Goal: Task Accomplishment & Management: Manage account settings

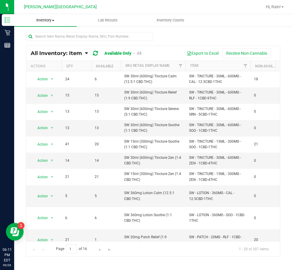
click at [34, 22] on span "Inventory" at bounding box center [45, 20] width 62 height 5
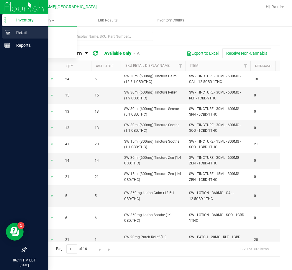
click at [8, 30] on icon at bounding box center [7, 33] width 6 height 6
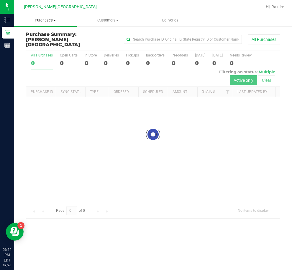
click at [50, 21] on span "Purchases" at bounding box center [45, 20] width 62 height 5
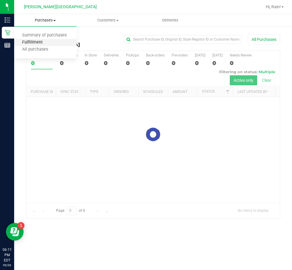
click at [41, 42] on span "Fulfillment" at bounding box center [32, 42] width 37 height 5
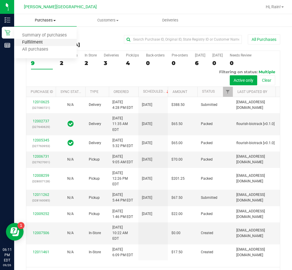
click at [41, 42] on span "Fulfillment" at bounding box center [32, 42] width 37 height 5
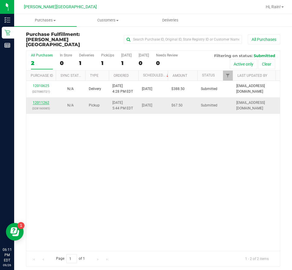
click at [44, 101] on link "12011262" at bounding box center [41, 103] width 17 height 4
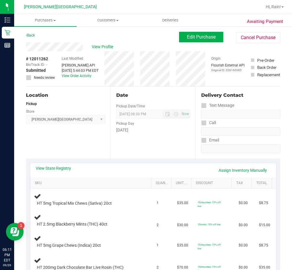
scroll to position [59, 0]
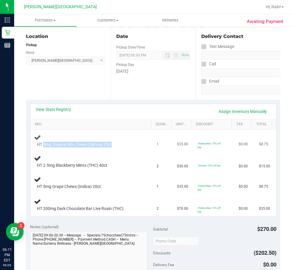
drag, startPoint x: 43, startPoint y: 145, endPoint x: 118, endPoint y: 143, distance: 74.3
click at [118, 143] on div "HT 5mg Tropical Mix Chews (Sativa) 20ct" at bounding box center [87, 145] width 107 height 6
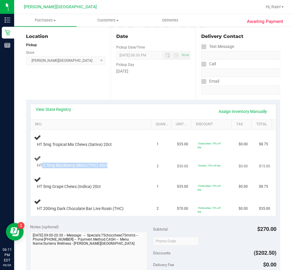
drag, startPoint x: 41, startPoint y: 165, endPoint x: 146, endPoint y: 169, distance: 104.7
click at [146, 169] on td "HT 2.5mg Blackberry Mints (THC) 40ct" at bounding box center [91, 162] width 123 height 20
click at [121, 146] on div "HT 5mg Tropical Mix Chews (Sativa) 20ct" at bounding box center [87, 145] width 107 height 6
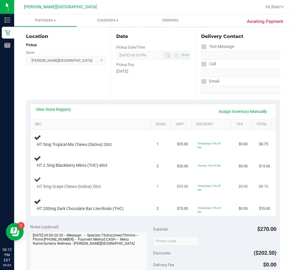
click at [141, 192] on td "HT 5mg Grape Chews (Indica) 20ct" at bounding box center [91, 183] width 123 height 22
click at [120, 164] on div "HT 2.5mg Blackberry Mints (THC) 40ct" at bounding box center [87, 166] width 107 height 6
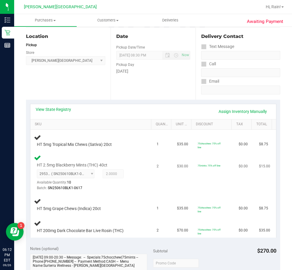
click at [143, 171] on div "HT 2.5mg Blackberry Mints (THC) 40ct 2953815926936860 ( SN250610BLK1-0617 | ori…" at bounding box center [92, 172] width 116 height 37
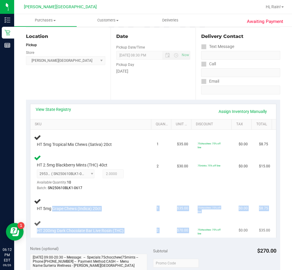
drag, startPoint x: 54, startPoint y: 207, endPoint x: 200, endPoint y: 221, distance: 146.8
click at [223, 226] on tbody "HT 5mg Tropical Mix Chews (Sativa) 20ct 1 $35.00 75chocchew: 75% off line $0.00…" at bounding box center [152, 184] width 245 height 108
click at [199, 221] on td "75chocchew: 75% off line" at bounding box center [214, 227] width 41 height 22
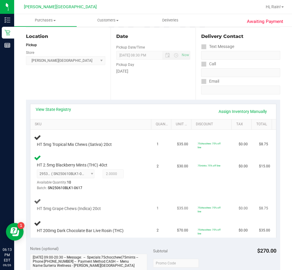
click at [194, 206] on td "75chocchew: 75% off line" at bounding box center [214, 205] width 41 height 22
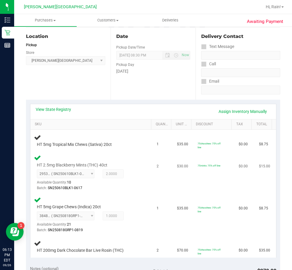
click at [102, 179] on div "2953815926936860 ( SN250610BLK1-0617 | orig: FLSRWGM-20250623-1114 ) 2953815926…" at bounding box center [89, 181] width 104 height 22
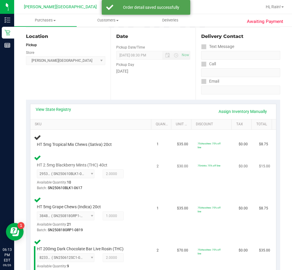
scroll to position [118, 0]
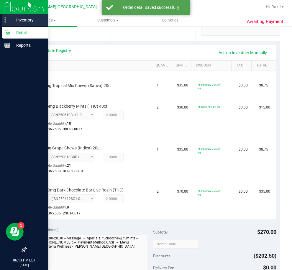
click at [6, 24] on div "Inventory" at bounding box center [25, 20] width 47 height 12
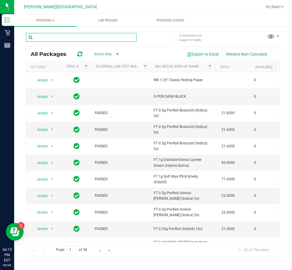
click at [47, 37] on input "text" at bounding box center [81, 37] width 110 height 9
type input "tropical"
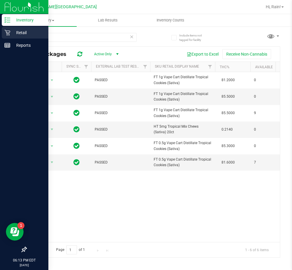
click at [20, 32] on p "Retail" at bounding box center [27, 32] width 35 height 7
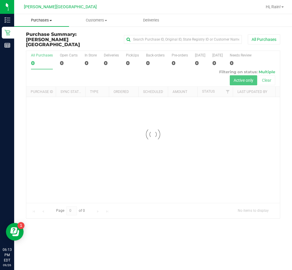
click at [55, 21] on span "Purchases" at bounding box center [41, 20] width 55 height 5
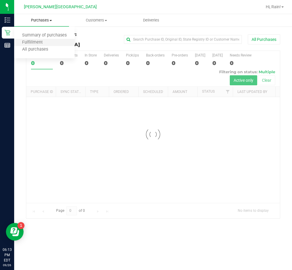
click at [38, 39] on li "Fulfillment" at bounding box center [44, 42] width 60 height 7
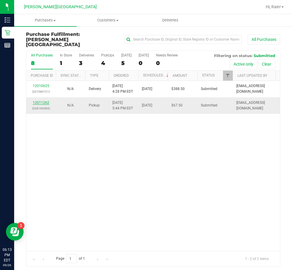
click at [43, 101] on link "12011262" at bounding box center [41, 103] width 17 height 4
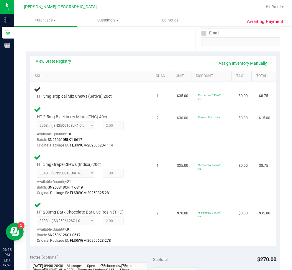
scroll to position [118, 0]
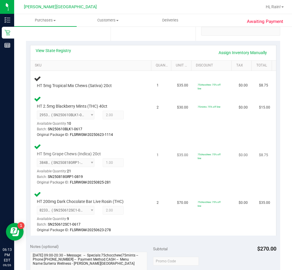
click at [255, 188] on td "$8.75" at bounding box center [265, 165] width 20 height 48
click at [148, 160] on td "HT 5mg Grape Chews (Indica) 20ct 3848160486699108 ( SN250818GRP1-0819 | orig: F…" at bounding box center [91, 165] width 123 height 48
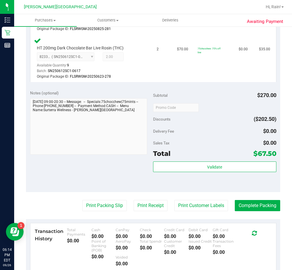
scroll to position [295, 0]
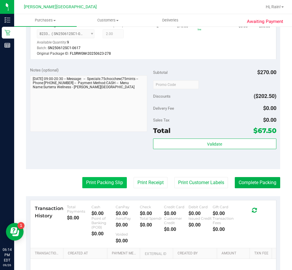
click at [106, 182] on button "Print Packing Slip" at bounding box center [104, 182] width 44 height 11
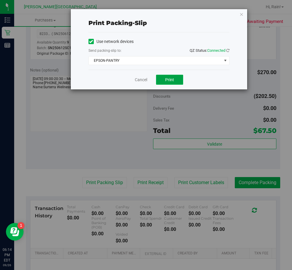
click at [181, 84] on button "Print" at bounding box center [169, 80] width 27 height 10
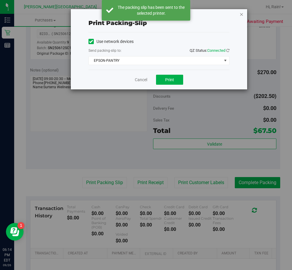
click at [242, 14] on icon "button" at bounding box center [241, 14] width 4 height 7
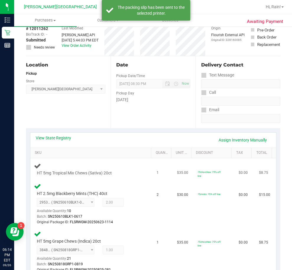
scroll to position [0, 0]
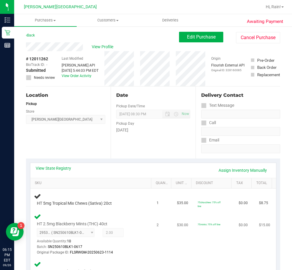
click at [214, 227] on td "75mints: 75% off line" at bounding box center [214, 235] width 41 height 48
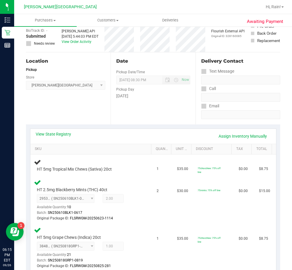
scroll to position [88, 0]
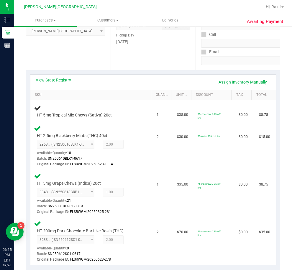
click at [212, 207] on td "75chocchew: 75% off line" at bounding box center [214, 194] width 41 height 48
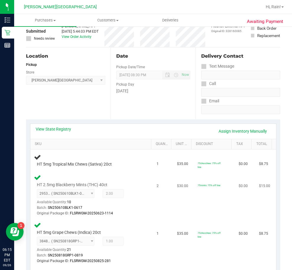
scroll to position [0, 0]
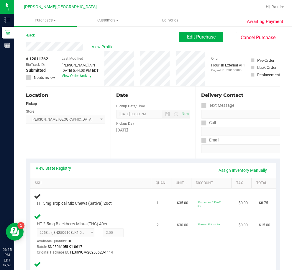
click at [224, 243] on td "75mints: 75% off line" at bounding box center [214, 235] width 41 height 48
click at [211, 216] on td "75mints: 75% off line" at bounding box center [214, 235] width 41 height 48
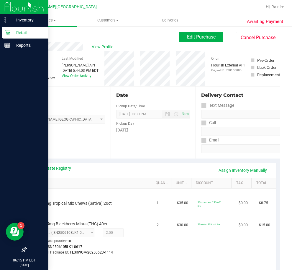
drag, startPoint x: 200, startPoint y: 207, endPoint x: 11, endPoint y: 205, distance: 188.6
click at [11, 205] on div "Inventory Retail Reports 06:15 PM EDT 09/26/2025 09/26 Bonita Springs WC Hi, Ra…" at bounding box center [146, 135] width 292 height 270
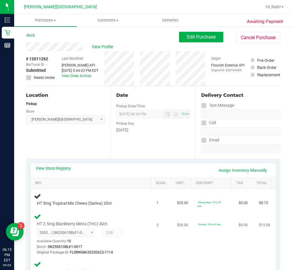
click at [123, 213] on td "HT 2.5mg Blackberry Mints (THC) 40ct 2953815926936860 ( SN250610BLK1-0617 | ori…" at bounding box center [91, 235] width 123 height 48
click at [146, 212] on td "HT 2.5mg Blackberry Mints (THC) 40ct 2953815926936860 ( SN250610BLK1-0617 | ori…" at bounding box center [91, 235] width 123 height 48
click at [153, 192] on td "1" at bounding box center [163, 200] width 20 height 22
click at [97, 85] on div "Last Modified Jane API Sep 26, 2025 5:44:03 PM EDT View Order Activity" at bounding box center [80, 68] width 37 height 35
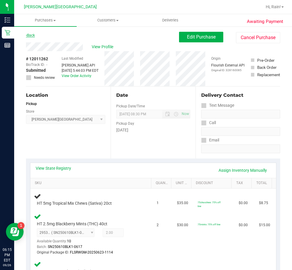
click at [28, 34] on link "Back" at bounding box center [30, 35] width 9 height 4
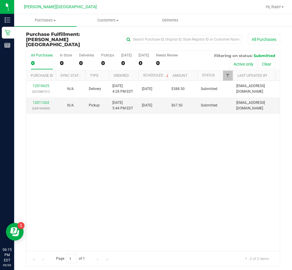
click at [88, 132] on div "12010625 (327080721) N/A Delivery 9/26/2025 4:28 PM EDT 9/29/2025 $388.50 Submi…" at bounding box center [152, 166] width 253 height 170
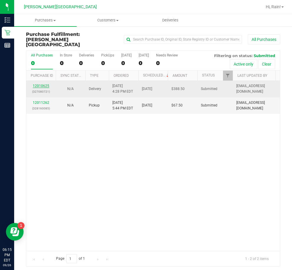
click at [38, 84] on link "12010625" at bounding box center [41, 86] width 17 height 4
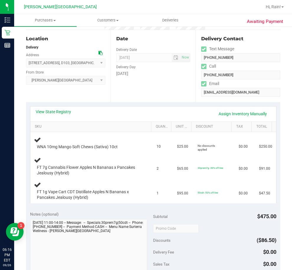
scroll to position [59, 0]
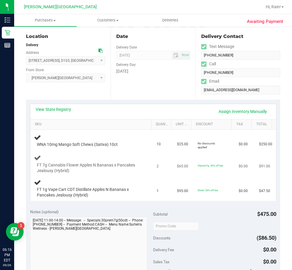
click at [144, 158] on div "FT 7g Cannabis Flower Apples N Bananas x Pancakes Jealousy (Hybrid)" at bounding box center [92, 164] width 116 height 20
click at [148, 145] on td "WNA 10mg Mango Soft Chews (Sativa) 10ct" at bounding box center [91, 141] width 123 height 22
drag, startPoint x: 44, startPoint y: 162, endPoint x: 80, endPoint y: 173, distance: 37.6
click at [80, 173] on div "FT 7g Cannabis Flower Apples N Bananas x Pancakes Jealousy (Hybrid)" at bounding box center [92, 164] width 116 height 20
click at [80, 173] on span "FT 7g Cannabis Flower Apples N Bananas x Pancakes Jealousy (Hybrid)" at bounding box center [89, 168] width 104 height 11
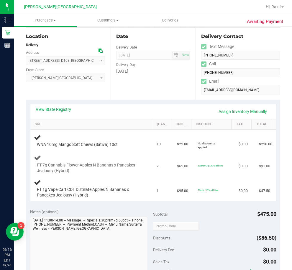
drag, startPoint x: 80, startPoint y: 173, endPoint x: 76, endPoint y: 175, distance: 4.8
click at [78, 174] on div "FT 7g Cannabis Flower Apples N Bananas x Pancakes Jealousy (Hybrid)" at bounding box center [87, 168] width 107 height 11
click at [147, 184] on td "FT 1g Vape Cart CDT Distillate Apples N Bananas x Pancakes Jealousy (Hybrid)" at bounding box center [91, 189] width 123 height 24
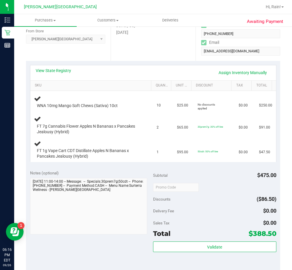
scroll to position [118, 0]
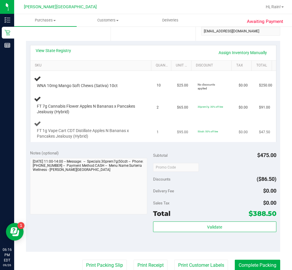
click at [124, 123] on div "FT 1g Vape Cart CDT Distillate Apples N Bananas x Pancakes Jealousy (Hybrid)" at bounding box center [92, 130] width 116 height 20
click at [183, 121] on td "$95.00" at bounding box center [183, 130] width 20 height 24
drag, startPoint x: 62, startPoint y: 132, endPoint x: 91, endPoint y: 138, distance: 29.5
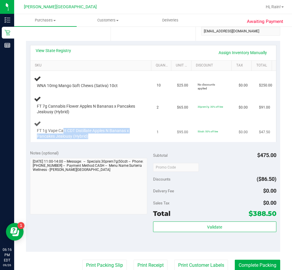
click at [91, 138] on span "FT 1g Vape Cart CDT Distillate Apples N Bananas x Pancakes Jealousy (Hybrid)" at bounding box center [89, 133] width 104 height 11
click at [94, 138] on span "FT 1g Vape Cart CDT Distillate Apples N Bananas x Pancakes Jealousy (Hybrid)" at bounding box center [89, 133] width 104 height 11
drag, startPoint x: 92, startPoint y: 119, endPoint x: 89, endPoint y: 117, distance: 4.0
click at [90, 118] on td "FT 1g Vape Cart CDT Distillate Apples N Bananas x Pancakes Jealousy (Hybrid)" at bounding box center [91, 130] width 123 height 24
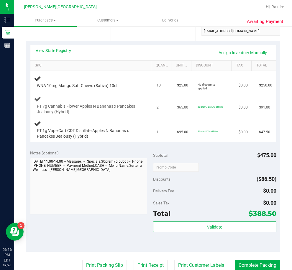
click at [88, 117] on td "FT 7g Cannabis Flower Apples N Bananas x Pancakes Jealousy (Hybrid)" at bounding box center [91, 105] width 123 height 25
click at [87, 117] on td "FT 7g Cannabis Flower Apples N Bananas x Pancakes Jealousy (Hybrid)" at bounding box center [91, 105] width 123 height 25
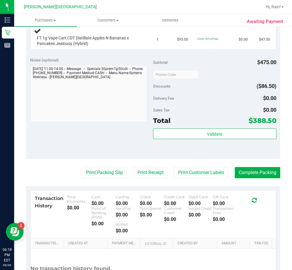
scroll to position [265, 0]
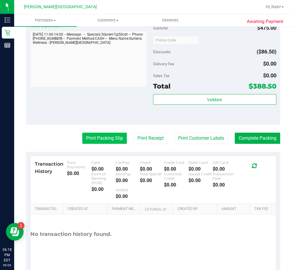
click at [112, 143] on button "Print Packing Slip" at bounding box center [104, 138] width 44 height 11
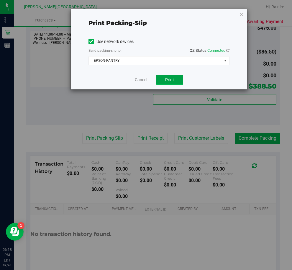
click at [172, 78] on span "Print" at bounding box center [169, 79] width 9 height 5
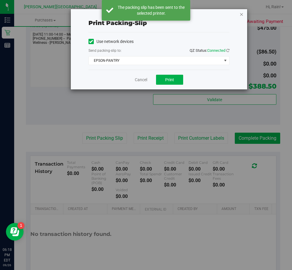
click at [242, 14] on icon "button" at bounding box center [241, 14] width 4 height 7
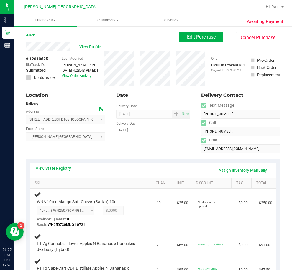
scroll to position [118, 0]
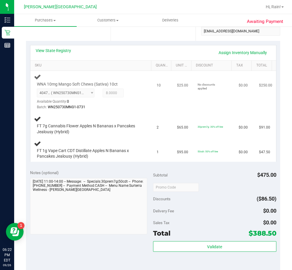
click at [174, 103] on td "$25.00" at bounding box center [183, 92] width 20 height 42
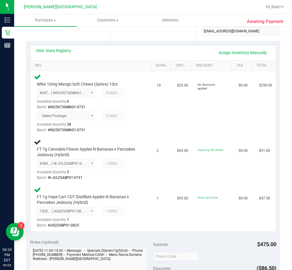
click at [154, 160] on td "2" at bounding box center [163, 160] width 20 height 48
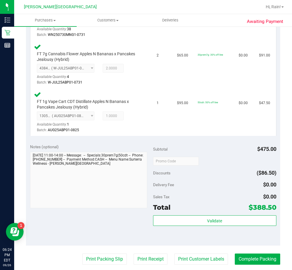
scroll to position [265, 0]
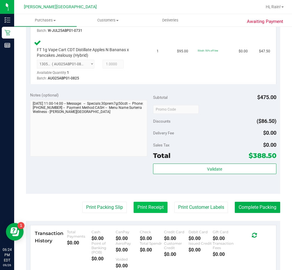
click at [150, 206] on button "Print Receipt" at bounding box center [150, 207] width 34 height 11
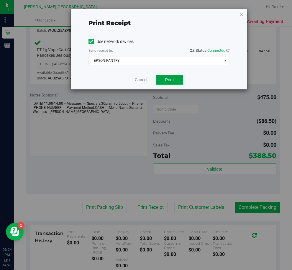
click at [170, 79] on span "Print" at bounding box center [169, 79] width 9 height 5
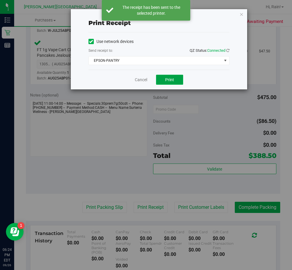
click at [175, 81] on button "Print" at bounding box center [169, 80] width 27 height 10
click at [240, 14] on icon "button" at bounding box center [241, 14] width 4 height 7
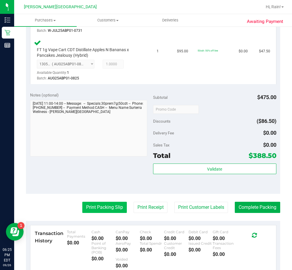
click at [108, 206] on button "Print Packing Slip" at bounding box center [104, 207] width 44 height 11
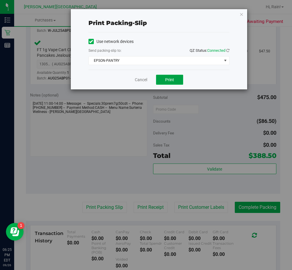
click at [177, 76] on button "Print" at bounding box center [169, 80] width 27 height 10
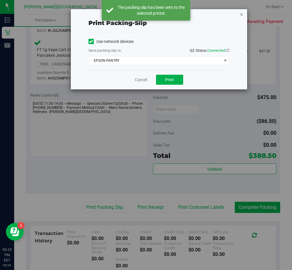
click at [242, 12] on icon "button" at bounding box center [241, 14] width 4 height 7
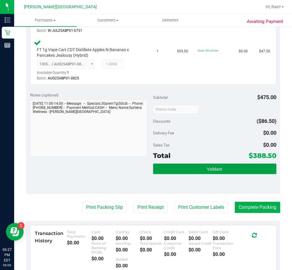
click at [218, 171] on span "Validate" at bounding box center [214, 169] width 15 height 5
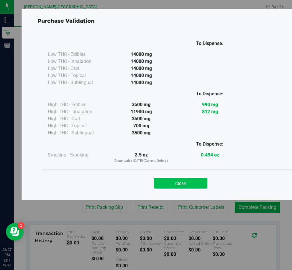
click at [193, 182] on button "Close" at bounding box center [181, 183] width 54 height 11
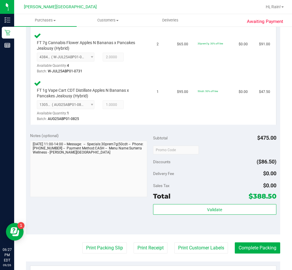
scroll to position [295, 0]
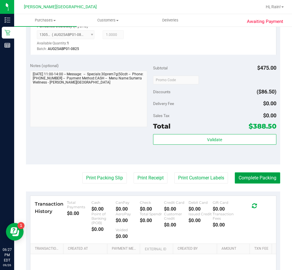
click at [242, 180] on button "Complete Packing" at bounding box center [257, 178] width 45 height 11
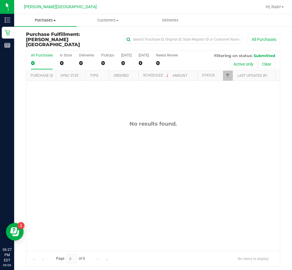
click at [39, 16] on uib-tab-heading "Purchases Summary of purchases Fulfillment All purchases" at bounding box center [45, 20] width 62 height 12
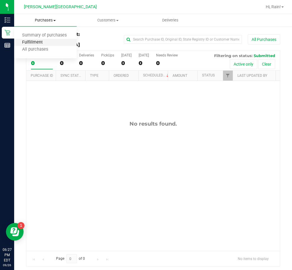
click at [38, 43] on span "Fulfillment" at bounding box center [32, 42] width 37 height 5
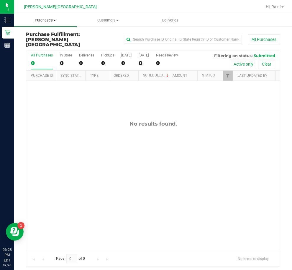
click at [53, 23] on uib-tab-heading "Purchases Summary of purchases Fulfillment All purchases" at bounding box center [45, 20] width 62 height 12
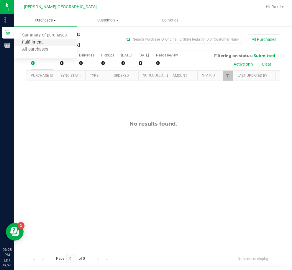
click at [43, 42] on span "Fulfillment" at bounding box center [32, 42] width 37 height 5
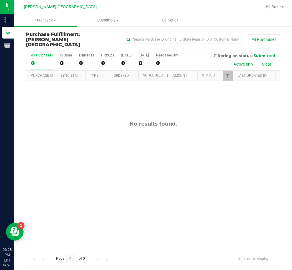
click at [108, 156] on div "No results found." at bounding box center [152, 186] width 253 height 210
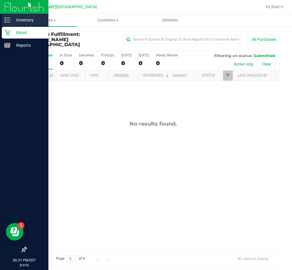
click at [12, 21] on p "Inventory" at bounding box center [27, 20] width 35 height 7
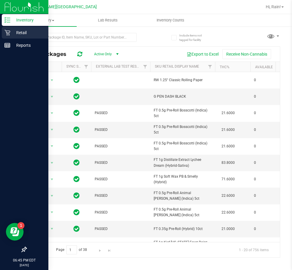
click at [10, 33] on p "Retail" at bounding box center [27, 32] width 35 height 7
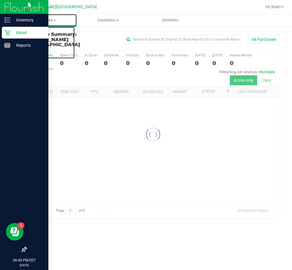
click at [44, 21] on span "Purchases" at bounding box center [45, 20] width 62 height 5
click at [48, 43] on span "Fulfillment" at bounding box center [32, 42] width 37 height 5
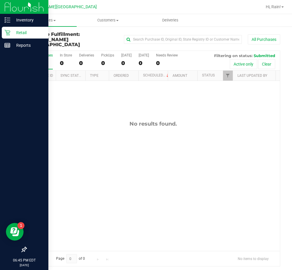
drag, startPoint x: 123, startPoint y: 91, endPoint x: 113, endPoint y: 82, distance: 13.1
click at [123, 93] on div "No results found." at bounding box center [152, 186] width 253 height 210
click at [9, 22] on line at bounding box center [8, 22] width 3 height 0
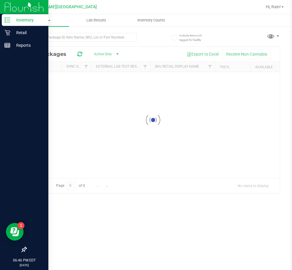
click at [24, 25] on div "Inventory" at bounding box center [25, 20] width 47 height 12
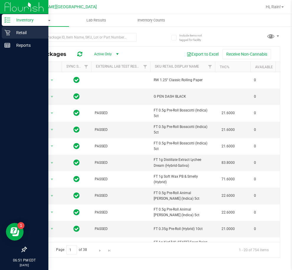
click at [14, 32] on p "Retail" at bounding box center [27, 32] width 35 height 7
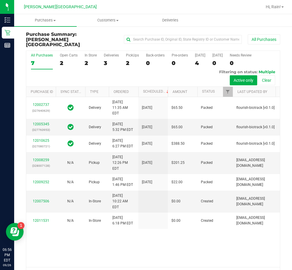
click at [125, 70] on div "All Purchases 7 Open Carts 2 In Store 2 Deliveries 3 PickUps 2 Back-orders 0 Pr…" at bounding box center [152, 69] width 253 height 36
drag, startPoint x: 275, startPoint y: 25, endPoint x: 289, endPoint y: 18, distance: 16.3
click at [289, 18] on ul "Purchases Summary of purchases Fulfillment All purchases Customers All customer…" at bounding box center [160, 20] width 292 height 13
drag, startPoint x: 52, startPoint y: 17, endPoint x: 53, endPoint y: 27, distance: 10.6
click at [52, 17] on uib-tab-heading "Purchases Summary of purchases Fulfillment All purchases" at bounding box center [45, 20] width 62 height 12
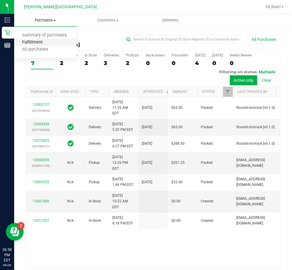
click at [40, 43] on span "Fulfillment" at bounding box center [32, 42] width 37 height 5
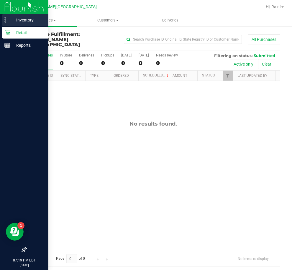
click at [12, 17] on p "Inventory" at bounding box center [27, 20] width 35 height 7
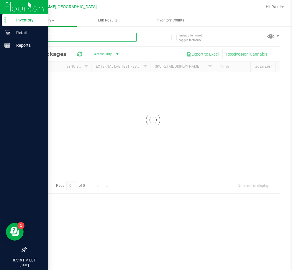
click at [124, 34] on input "text" at bounding box center [81, 37] width 110 height 9
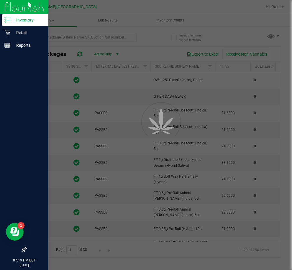
click at [54, 43] on div at bounding box center [146, 135] width 292 height 270
click at [50, 37] on input "text" at bounding box center [81, 37] width 110 height 9
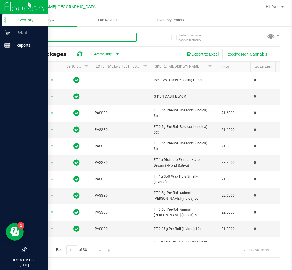
click at [47, 37] on input "text" at bounding box center [81, 37] width 110 height 9
type input "gck"
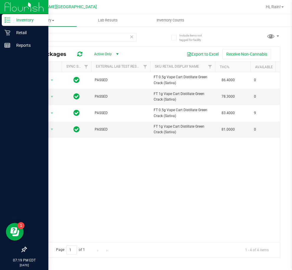
click at [160, 155] on div "Action Action Global inventory Package audit log Print package label Print prod…" at bounding box center [152, 157] width 253 height 170
click at [179, 96] on span "FT 1g Vape Cart Distillate Green Crack (Sativa)" at bounding box center [183, 96] width 58 height 11
drag, startPoint x: 199, startPoint y: 189, endPoint x: 202, endPoint y: 190, distance: 3.1
click at [202, 190] on div "Action Action Global inventory Package audit log Print package label Print prod…" at bounding box center [152, 157] width 253 height 170
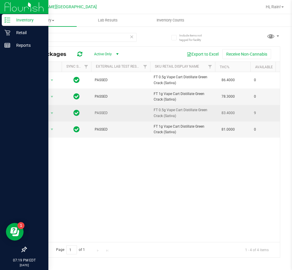
drag, startPoint x: 71, startPoint y: 174, endPoint x: 78, endPoint y: 115, distance: 59.9
click at [71, 174] on div "Action Action Global inventory Package audit log Print package label Print prod…" at bounding box center [152, 157] width 253 height 170
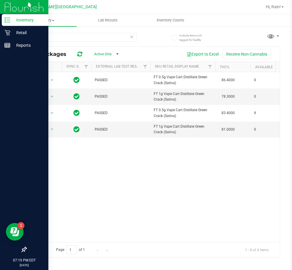
click at [133, 38] on icon at bounding box center [132, 36] width 4 height 7
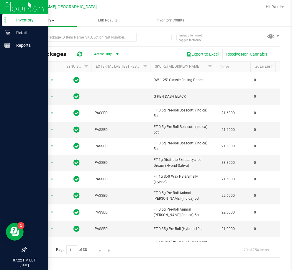
click at [41, 18] on span "Inventory" at bounding box center [45, 20] width 62 height 5
click at [32, 38] on li "All packages" at bounding box center [45, 35] width 62 height 7
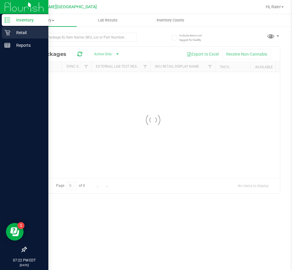
click at [9, 33] on icon at bounding box center [7, 33] width 6 height 6
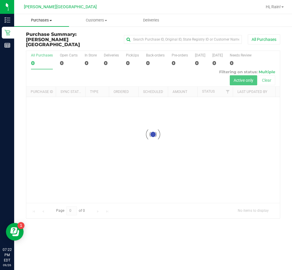
click at [37, 20] on span "Purchases" at bounding box center [41, 20] width 55 height 5
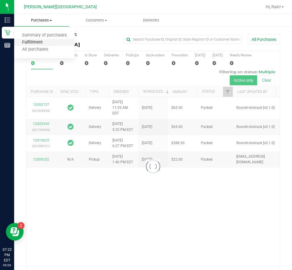
click at [34, 44] on span "Fulfillment" at bounding box center [32, 42] width 37 height 5
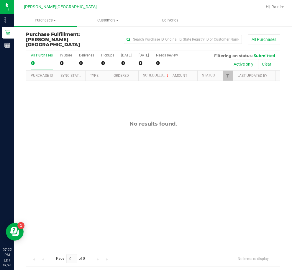
click at [121, 123] on div "No results found." at bounding box center [152, 186] width 253 height 210
click at [220, 128] on div "No results found." at bounding box center [152, 186] width 253 height 210
click at [121, 150] on div "No results found." at bounding box center [152, 186] width 253 height 210
click at [122, 149] on div "No results found." at bounding box center [152, 186] width 253 height 210
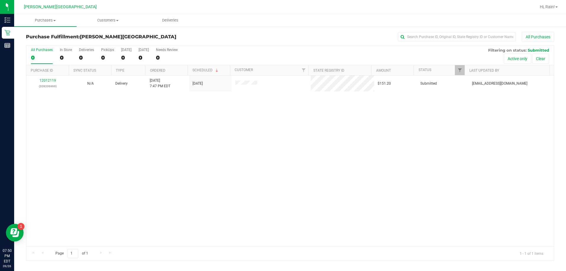
click at [291, 138] on div "12012119 (328206969) N/A Delivery [DATE] 7:47 PM EDT 10/1/2025 $151.20 Submitte…" at bounding box center [289, 160] width 527 height 171
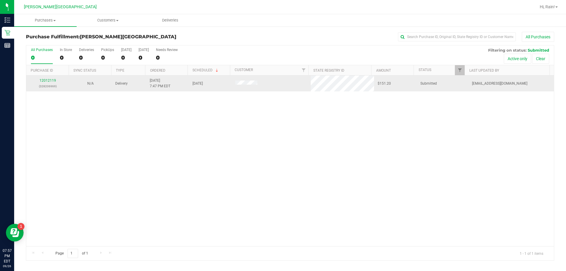
click at [217, 78] on td "[DATE]" at bounding box center [210, 83] width 43 height 16
drag, startPoint x: 54, startPoint y: 77, endPoint x: 51, endPoint y: 79, distance: 3.4
click at [53, 78] on td "12012119 (328206969)" at bounding box center [47, 83] width 43 height 16
click at [51, 79] on link "12012119" at bounding box center [47, 80] width 17 height 4
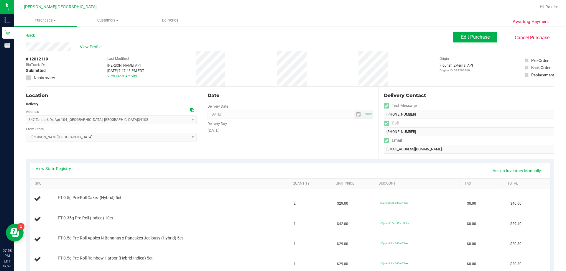
click at [31, 33] on div "Back" at bounding box center [30, 35] width 9 height 7
click at [31, 36] on link "Back" at bounding box center [30, 35] width 9 height 4
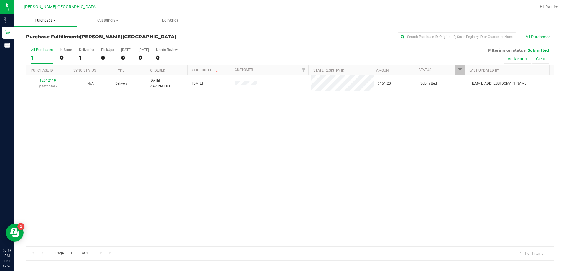
click at [48, 20] on span "Purchases" at bounding box center [45, 20] width 62 height 5
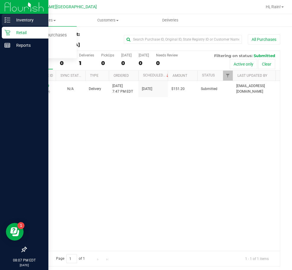
click at [14, 16] on div "Inventory" at bounding box center [25, 20] width 47 height 12
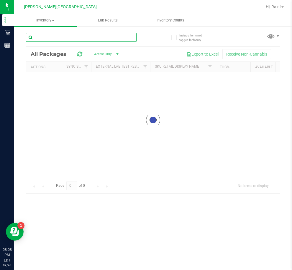
click at [88, 40] on input "text" at bounding box center [81, 37] width 110 height 9
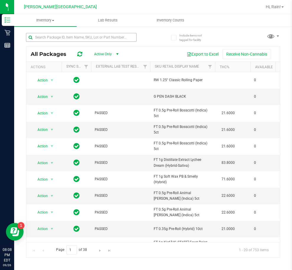
drag, startPoint x: 88, startPoint y: 42, endPoint x: 83, endPoint y: 40, distance: 5.5
click at [86, 41] on div at bounding box center [81, 40] width 110 height 14
click at [82, 40] on input "text" at bounding box center [81, 37] width 110 height 9
click at [80, 40] on input "text" at bounding box center [81, 37] width 110 height 9
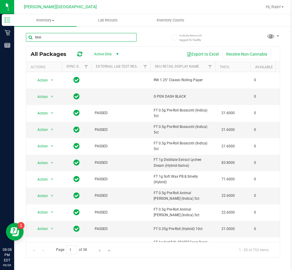
type input "lmn"
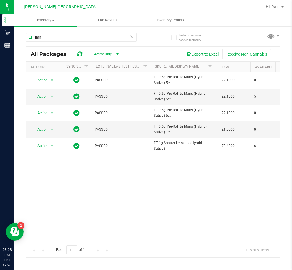
click at [207, 194] on div "Action Action Global inventory Package audit log Print package label Print prod…" at bounding box center [152, 157] width 253 height 170
click at [49, 36] on input "lmn" at bounding box center [81, 37] width 110 height 9
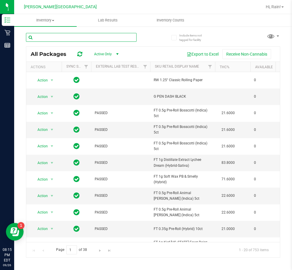
click at [62, 39] on input "text" at bounding box center [81, 37] width 110 height 9
click at [77, 37] on input "text" at bounding box center [81, 37] width 110 height 9
click at [94, 37] on input "text" at bounding box center [81, 37] width 110 height 9
type input "watermelon"
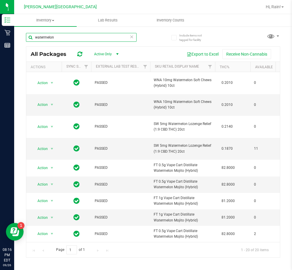
click at [71, 34] on input "watermelon" at bounding box center [81, 37] width 110 height 9
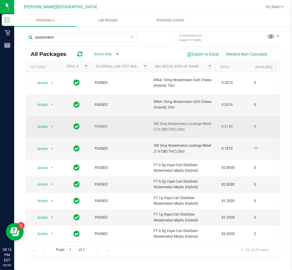
click at [237, 125] on td "0.2140" at bounding box center [232, 127] width 35 height 22
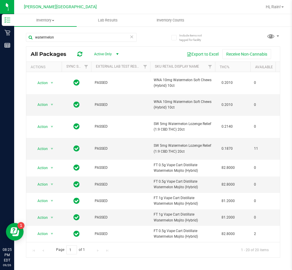
click at [130, 36] on icon at bounding box center [132, 36] width 4 height 7
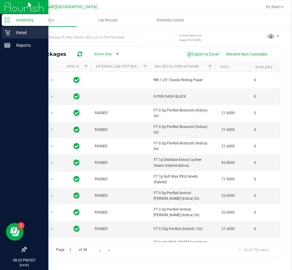
click at [25, 30] on p "Retail" at bounding box center [27, 32] width 35 height 7
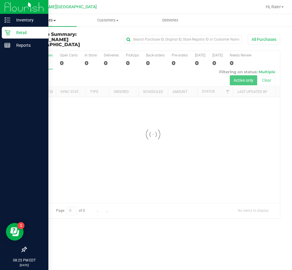
click at [51, 21] on span "Purchases" at bounding box center [45, 20] width 62 height 5
click at [47, 44] on span "Fulfillment" at bounding box center [32, 42] width 37 height 5
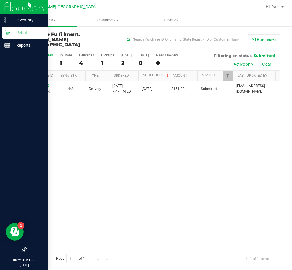
drag, startPoint x: 66, startPoint y: 84, endPoint x: 66, endPoint y: 100, distance: 16.2
click at [66, 88] on td "N/A" at bounding box center [70, 89] width 29 height 16
click at [76, 117] on div "12012119 (328206969) N/A Delivery [DATE] 7:47 PM EDT 10/1/2025 $151.20 Submitte…" at bounding box center [152, 166] width 253 height 170
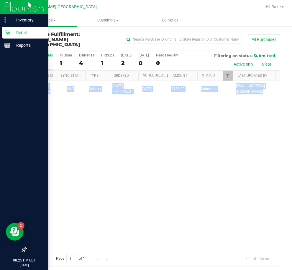
click at [76, 117] on div "12012119 (328206969) N/A Delivery [DATE] 7:47 PM EDT 10/1/2025 $151.20 Submitte…" at bounding box center [152, 166] width 253 height 170
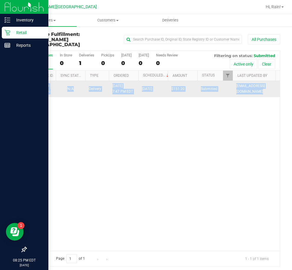
click at [57, 90] on td "N/A" at bounding box center [70, 89] width 29 height 16
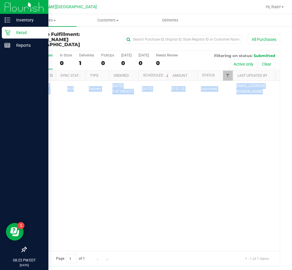
click at [57, 118] on div "12012119 (328206969) N/A Delivery [DATE] 7:47 PM EDT 10/1/2025 $151.20 Submitte…" at bounding box center [152, 166] width 253 height 170
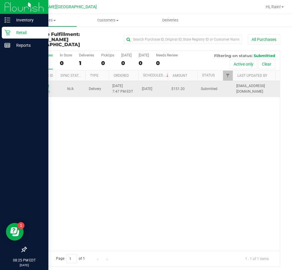
click at [39, 84] on link "12012119" at bounding box center [41, 86] width 17 height 4
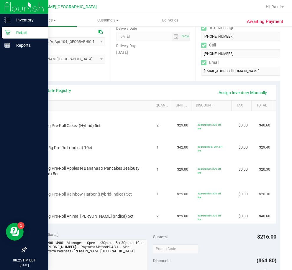
scroll to position [88, 0]
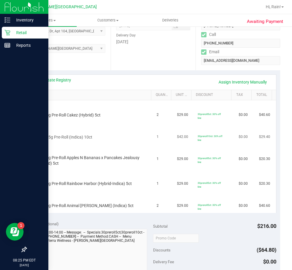
drag, startPoint x: 76, startPoint y: 117, endPoint x: 179, endPoint y: 124, distance: 103.4
click at [179, 124] on tbody "FT 0.5g Pre-Roll Cakez (Hybrid) 5ct 2 $29.00 30preroll5ct: 30% off line $0.00 $…" at bounding box center [152, 156] width 245 height 113
click at [180, 124] on td "$42.00" at bounding box center [183, 134] width 20 height 22
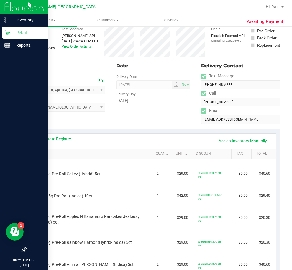
scroll to position [0, 0]
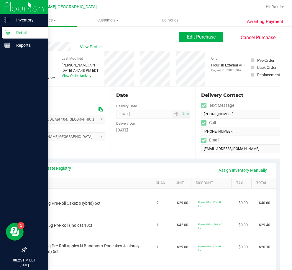
click at [34, 35] on link "Back" at bounding box center [30, 35] width 9 height 4
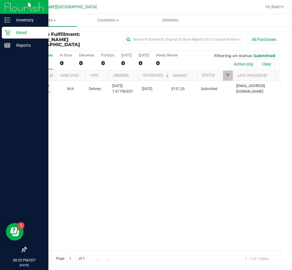
drag, startPoint x: 95, startPoint y: 117, endPoint x: 99, endPoint y: 118, distance: 4.9
click at [95, 117] on div "12012119 (328206969) N/A Delivery [DATE] 7:47 PM EDT 10/1/2025 $151.20 Submitte…" at bounding box center [152, 166] width 253 height 170
click at [99, 118] on div "12012119 (328206969) N/A Delivery [DATE] 7:47 PM EDT 10/1/2025 $151.20 Submitte…" at bounding box center [152, 166] width 253 height 170
drag, startPoint x: 115, startPoint y: 137, endPoint x: 135, endPoint y: 135, distance: 20.1
click at [119, 136] on div "12012119 (328206969) N/A Delivery [DATE] 7:47 PM EDT 10/1/2025 $151.20 Submitte…" at bounding box center [152, 166] width 253 height 170
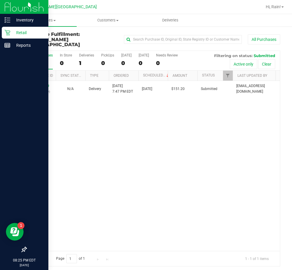
drag, startPoint x: 146, startPoint y: 137, endPoint x: 159, endPoint y: 139, distance: 12.8
click at [151, 138] on div "12012119 (328206969) N/A Delivery [DATE] 7:47 PM EDT 10/1/2025 $151.20 Submitte…" at bounding box center [152, 166] width 253 height 170
